Goal: Find specific page/section: Find specific page/section

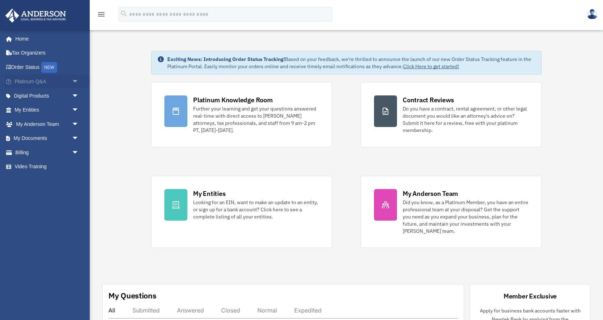
click at [76, 83] on span "arrow_drop_down" at bounding box center [79, 82] width 14 height 15
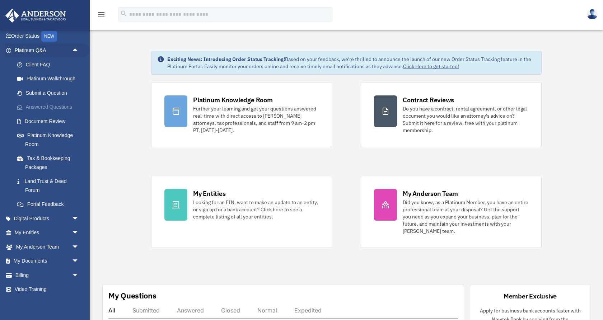
scroll to position [33, 0]
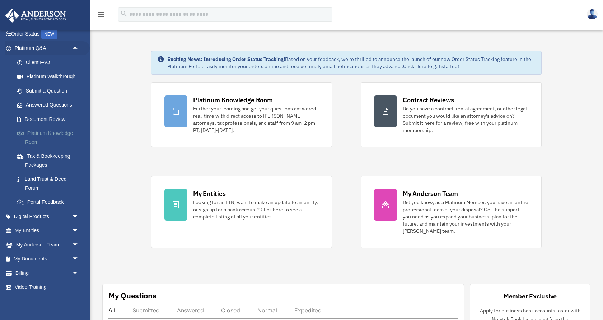
click at [65, 136] on link "Platinum Knowledge Room" at bounding box center [50, 137] width 80 height 23
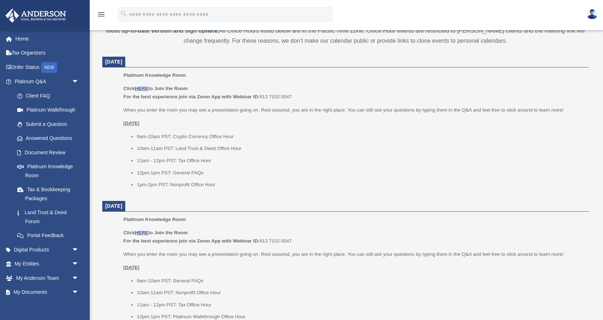
scroll to position [260, 0]
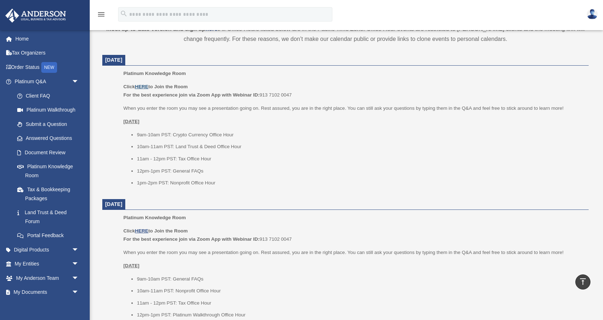
click at [141, 85] on u "HERE" at bounding box center [141, 86] width 13 height 5
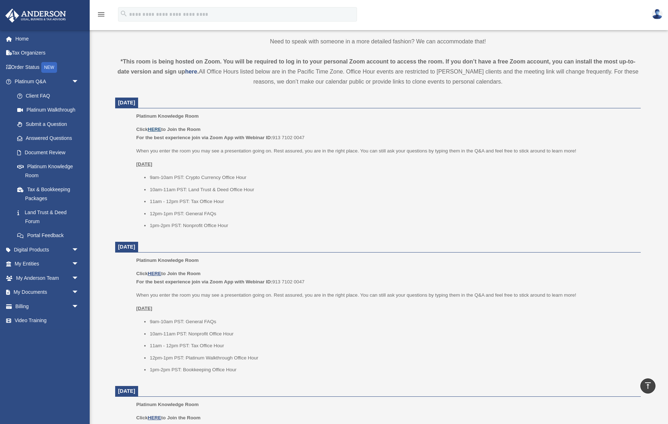
scroll to position [218, 0]
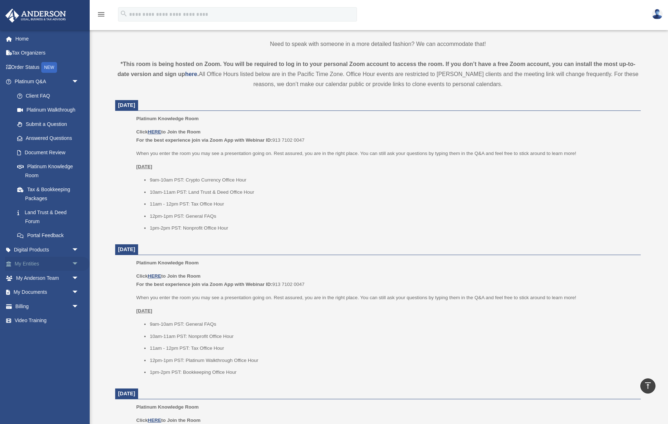
click at [75, 263] on span "arrow_drop_down" at bounding box center [79, 264] width 14 height 15
